Goal: Check status: Check status

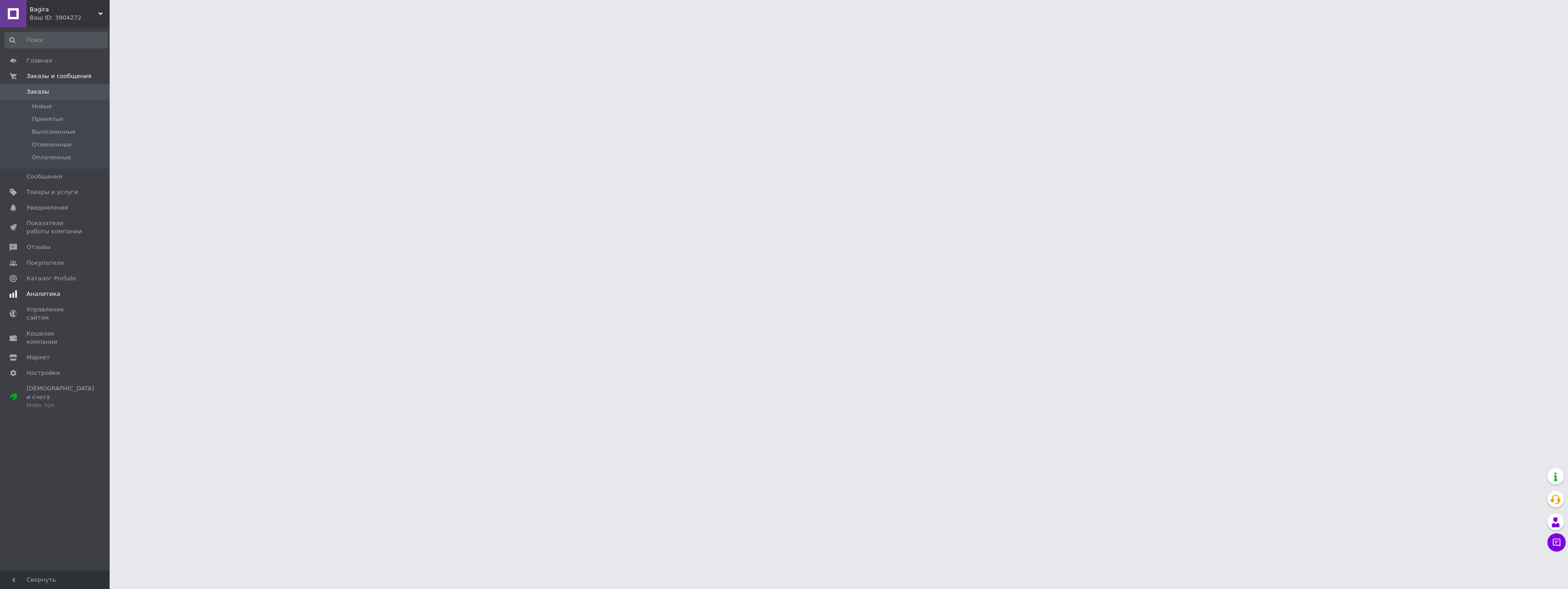
click at [44, 297] on span "Аналитика" at bounding box center [44, 293] width 34 height 8
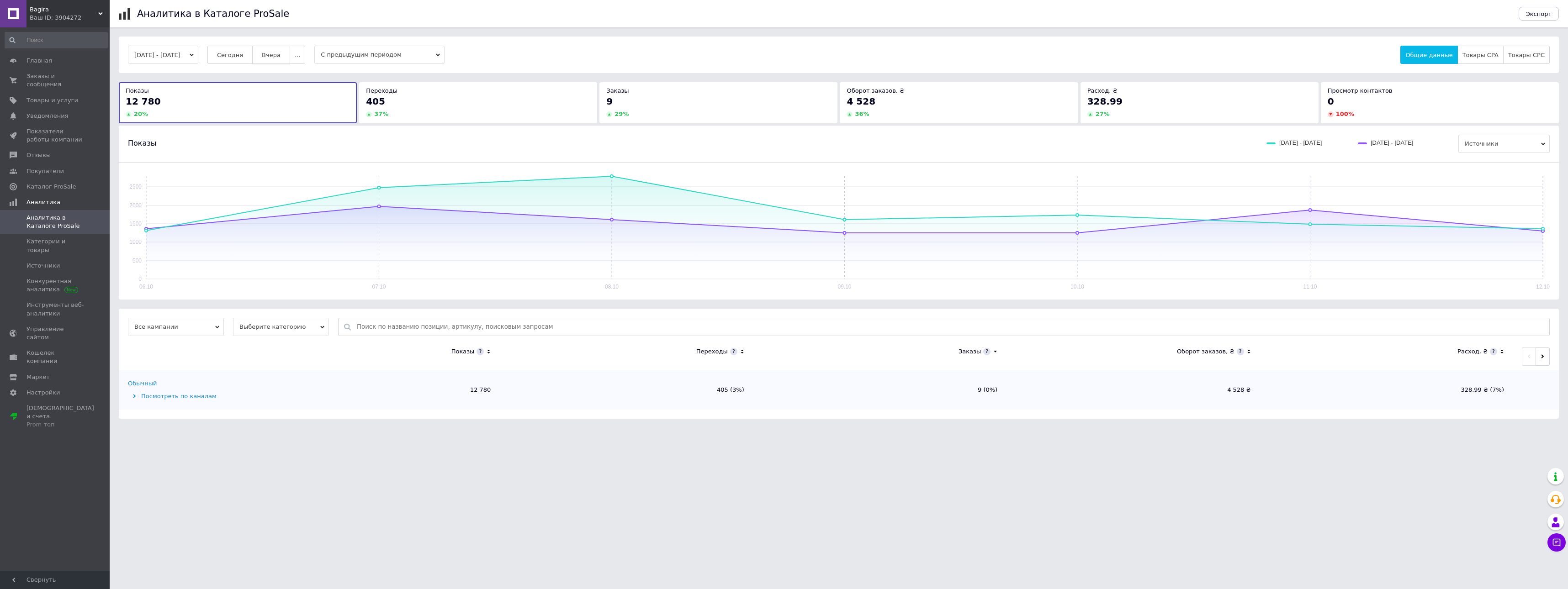
click at [281, 57] on span "Вчера" at bounding box center [270, 55] width 19 height 7
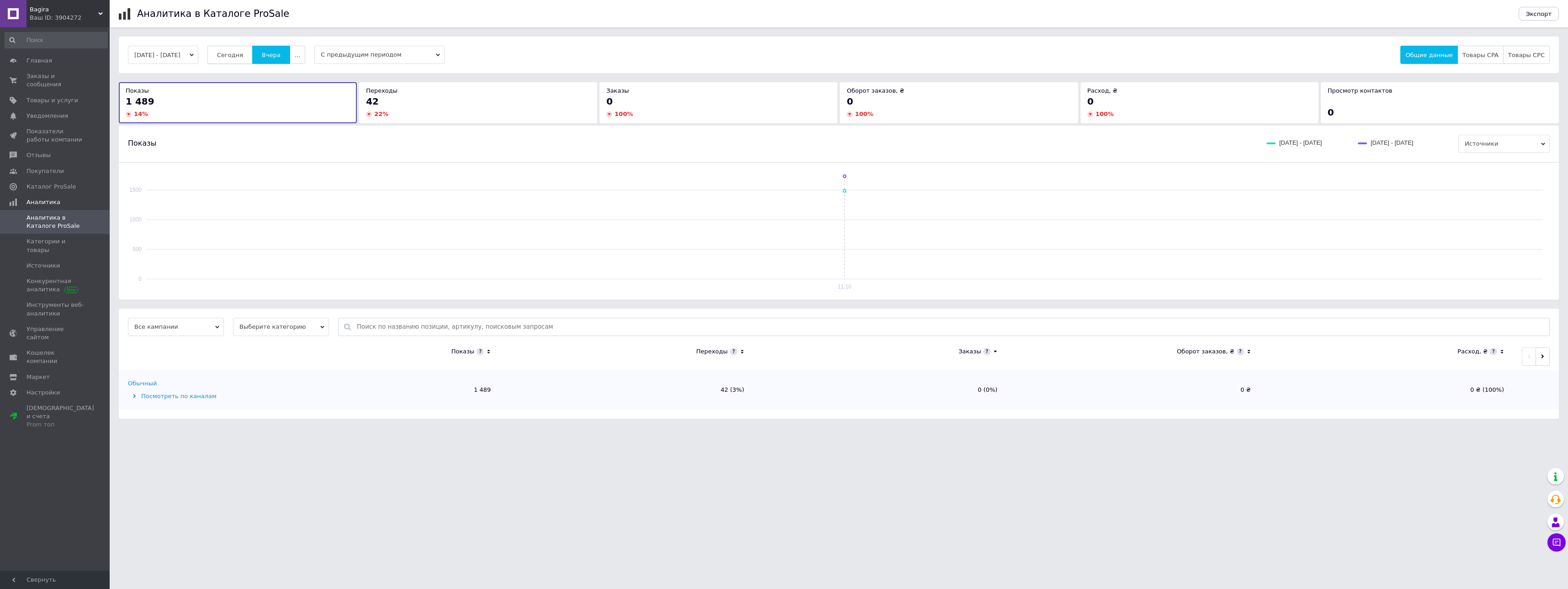
click at [243, 57] on span "Сегодня" at bounding box center [229, 55] width 26 height 7
click at [56, 76] on span "Заказы и сообщения" at bounding box center [55, 80] width 58 height 17
